Goal: Information Seeking & Learning: Learn about a topic

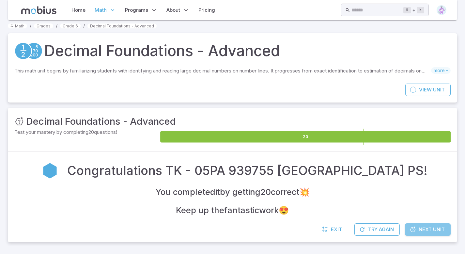
click at [433, 230] on span "Next Unit" at bounding box center [432, 229] width 26 height 7
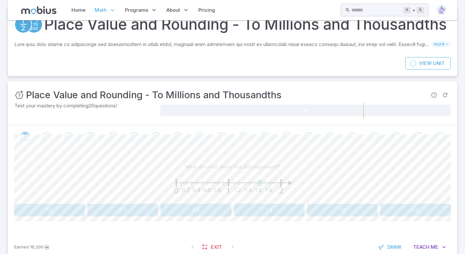
scroll to position [44, 0]
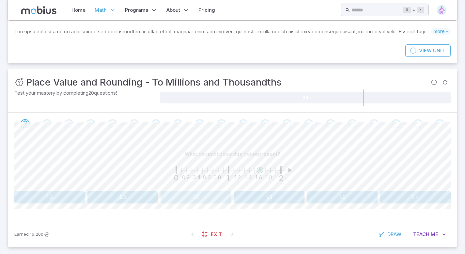
click at [191, 203] on button "1.6" at bounding box center [196, 197] width 71 height 12
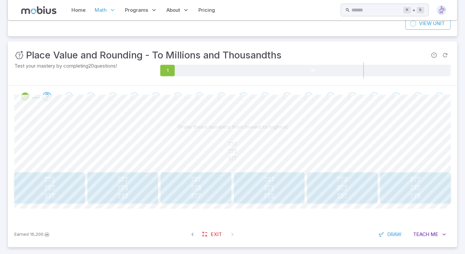
scroll to position [83, 0]
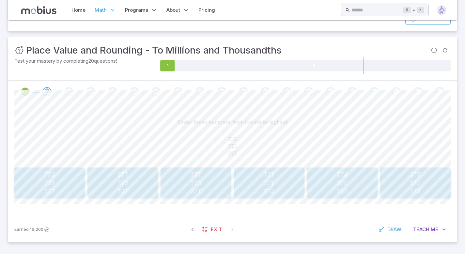
click at [427, 195] on span "377 737 773" at bounding box center [415, 182] width 66 height 25
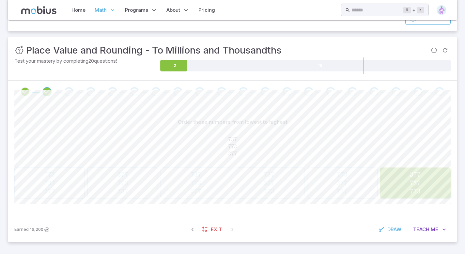
scroll to position [62, 0]
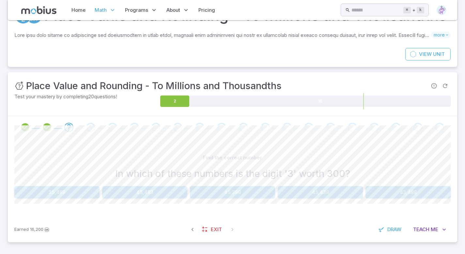
click at [225, 194] on button "45,388" at bounding box center [232, 192] width 85 height 12
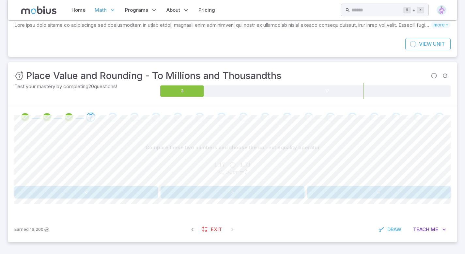
click at [93, 199] on button "<" at bounding box center [86, 192] width 144 height 12
click at [253, 199] on button ">" at bounding box center [233, 192] width 144 height 12
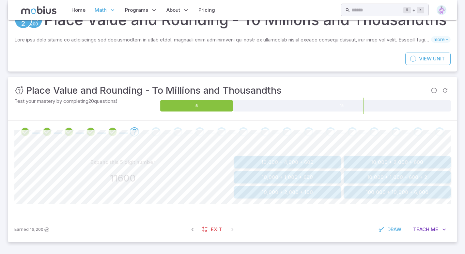
scroll to position [58, 0]
click at [254, 177] on button "10,000 + 1,000 + 600" at bounding box center [287, 177] width 107 height 12
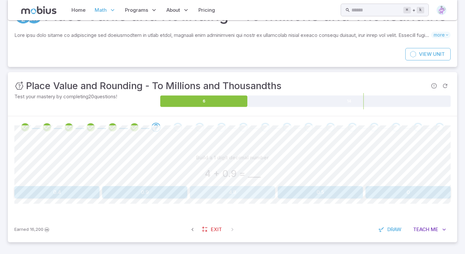
click at [227, 194] on button "4.9" at bounding box center [232, 192] width 85 height 12
click at [268, 192] on button "0.06" at bounding box center [269, 192] width 71 height 12
click at [140, 195] on button "0.4 + 0.05" at bounding box center [86, 192] width 144 height 12
click at [33, 197] on button "0.904" at bounding box center [49, 192] width 71 height 12
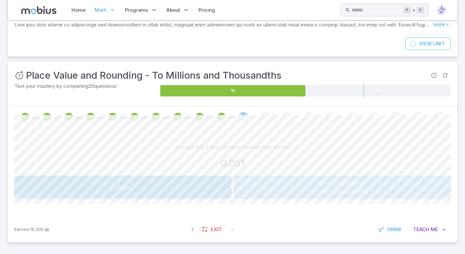
click at [341, 194] on div "five hundredths + one thousandth \\ \text{five hundredths} \\ + \text{one thous…" at bounding box center [342, 187] width 213 height 18
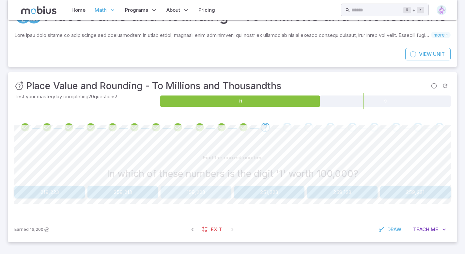
click at [206, 199] on button "159,223" at bounding box center [196, 192] width 71 height 12
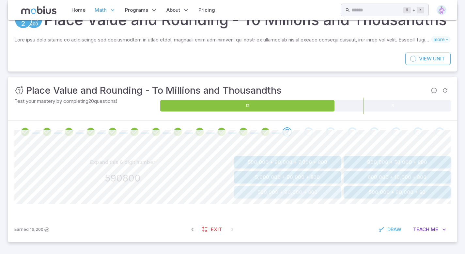
click at [256, 196] on button "500,000 + 90,000 + 800" at bounding box center [287, 192] width 107 height 12
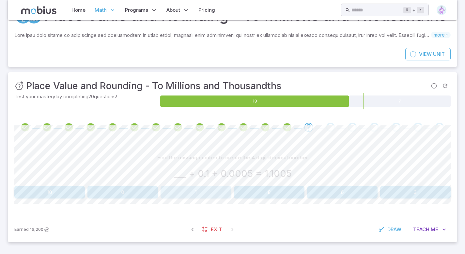
click at [200, 197] on button "1" at bounding box center [196, 192] width 71 height 12
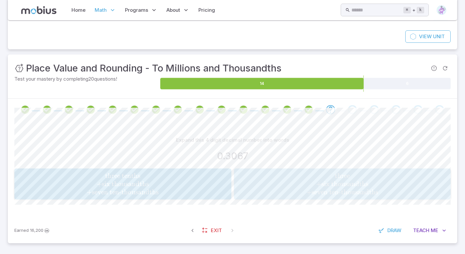
click at [292, 194] on span "three + six thousandths + seven ten-thousandths" at bounding box center [342, 184] width 213 height 25
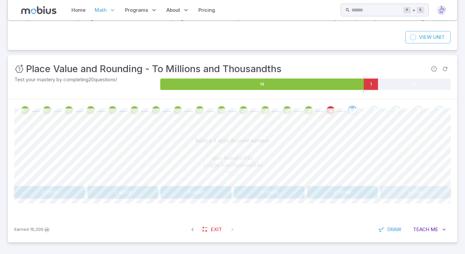
click at [411, 199] on button "0.098" at bounding box center [415, 192] width 71 height 12
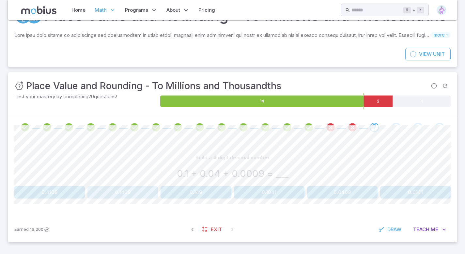
click at [129, 193] on button "0.1409" at bounding box center [123, 192] width 71 height 12
click at [99, 196] on button "0.7 + 0.001 + 0.0008" at bounding box center [86, 192] width 144 height 12
click at [109, 197] on button "1,936,674" at bounding box center [123, 192] width 71 height 12
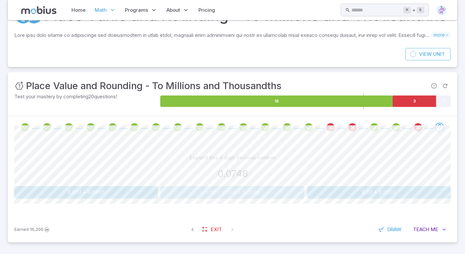
click at [200, 199] on button "0.07 + 0.004 + 0.0008" at bounding box center [233, 192] width 144 height 12
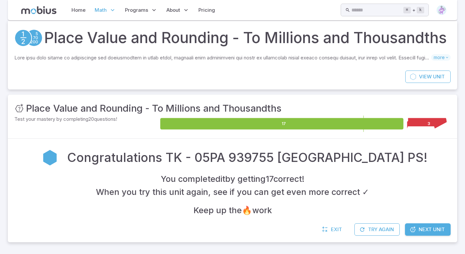
scroll to position [40, 0]
click at [429, 122] on icon at bounding box center [430, 123] width 44 height 11
click at [394, 228] on button "Try Again" at bounding box center [377, 229] width 45 height 12
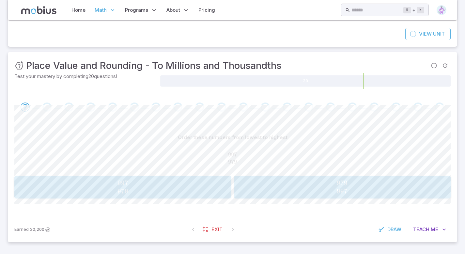
scroll to position [66, 0]
click at [295, 195] on span "979 997" at bounding box center [342, 187] width 213 height 16
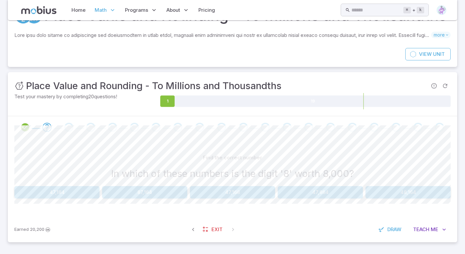
scroll to position [62, 0]
click at [122, 190] on button "87,164" at bounding box center [144, 192] width 85 height 12
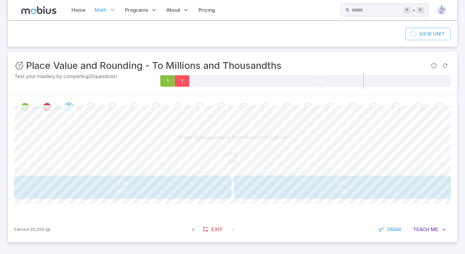
click at [180, 87] on icon at bounding box center [182, 80] width 15 height 11
click at [181, 87] on icon at bounding box center [182, 80] width 15 height 11
click at [170, 87] on icon at bounding box center [167, 80] width 15 height 11
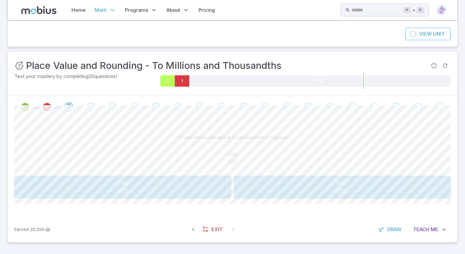
click at [169, 87] on icon at bounding box center [167, 80] width 15 height 11
click at [176, 87] on icon at bounding box center [182, 80] width 15 height 11
click at [168, 87] on icon at bounding box center [167, 80] width 15 height 11
click at [90, 195] on span "526 652" at bounding box center [122, 187] width 213 height 16
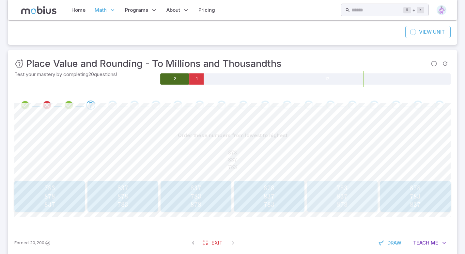
click at [342, 201] on span "837" at bounding box center [342, 196] width 11 height 8
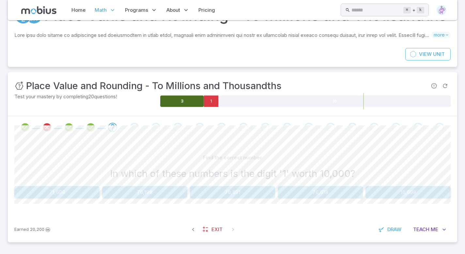
click at [230, 192] on button "76,691" at bounding box center [232, 192] width 85 height 12
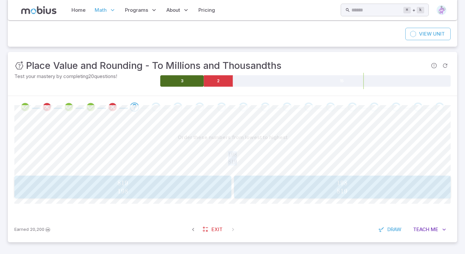
drag, startPoint x: 220, startPoint y: 169, endPoint x: 253, endPoint y: 211, distance: 53.7
click at [253, 199] on div "Order these numbers from lowest to highest 198 819 198\\819\\ 198 819 819 198 8…" at bounding box center [232, 164] width 437 height 67
click at [253, 195] on span "198 819" at bounding box center [342, 187] width 213 height 16
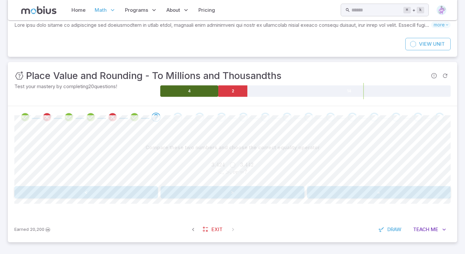
click at [299, 154] on div "Compare these two numbers and choose the correct equality operator" at bounding box center [232, 147] width 437 height 12
